Goal: Task Accomplishment & Management: Complete application form

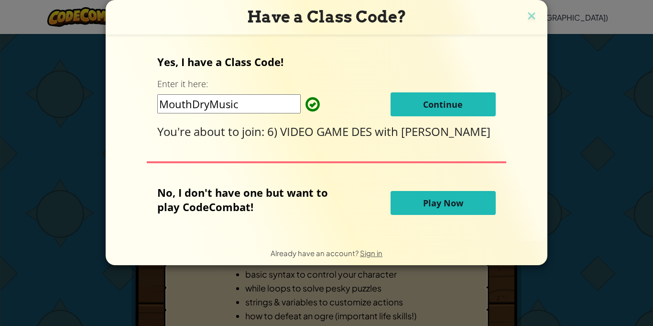
click at [430, 109] on span "Continue" at bounding box center [443, 104] width 40 height 11
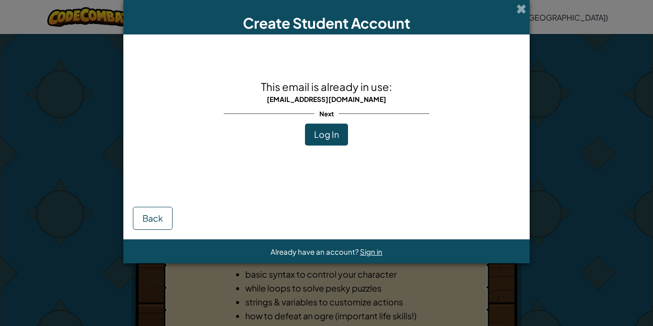
click at [356, 132] on div "This email is already in use: [EMAIL_ADDRESS][DOMAIN_NAME] Next Log In" at bounding box center [327, 112] width 206 height 137
click at [320, 139] on span "Log In" at bounding box center [326, 134] width 25 height 11
